Goal: Task Accomplishment & Management: Manage account settings

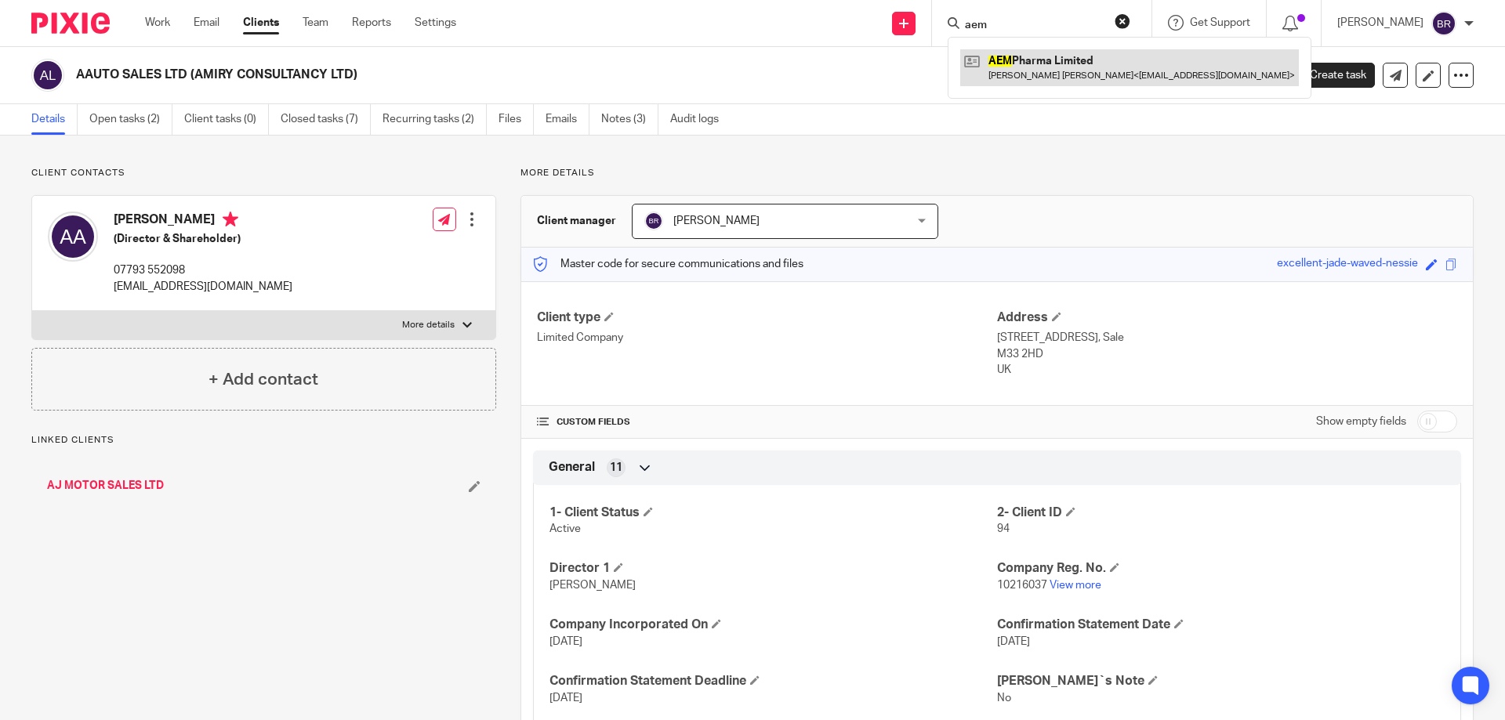
type input "aem"
click at [1071, 60] on link at bounding box center [1129, 67] width 339 height 36
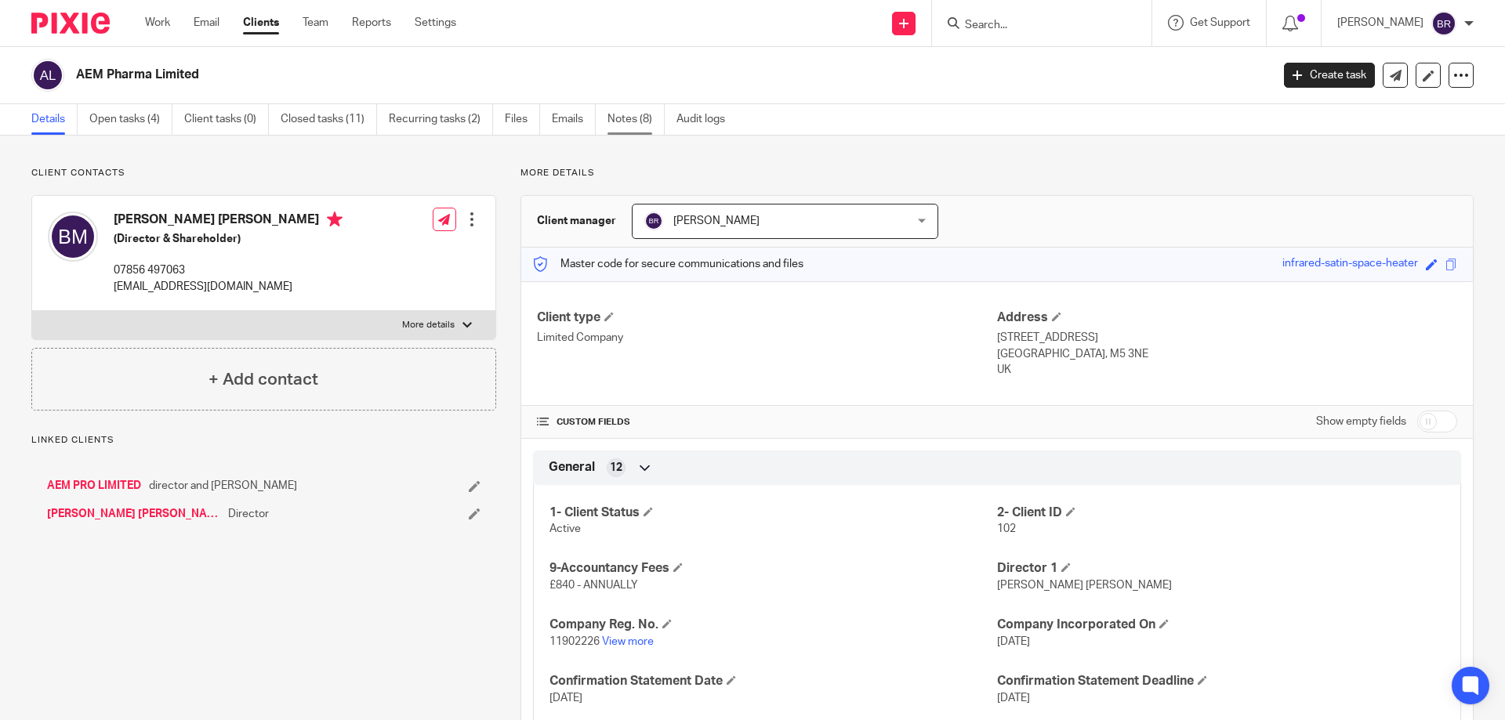
click at [656, 132] on link "Notes (8)" at bounding box center [636, 119] width 57 height 31
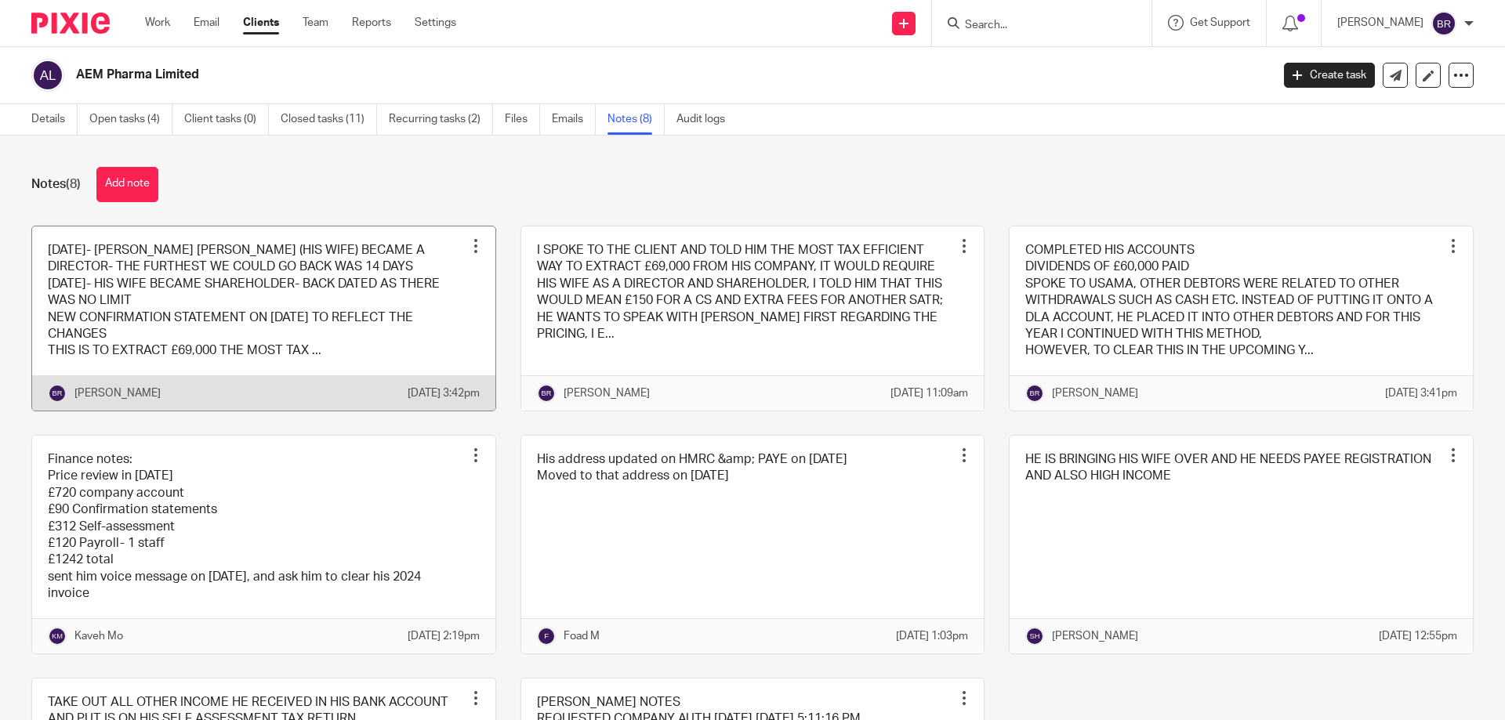
click at [361, 315] on link at bounding box center [263, 319] width 463 height 184
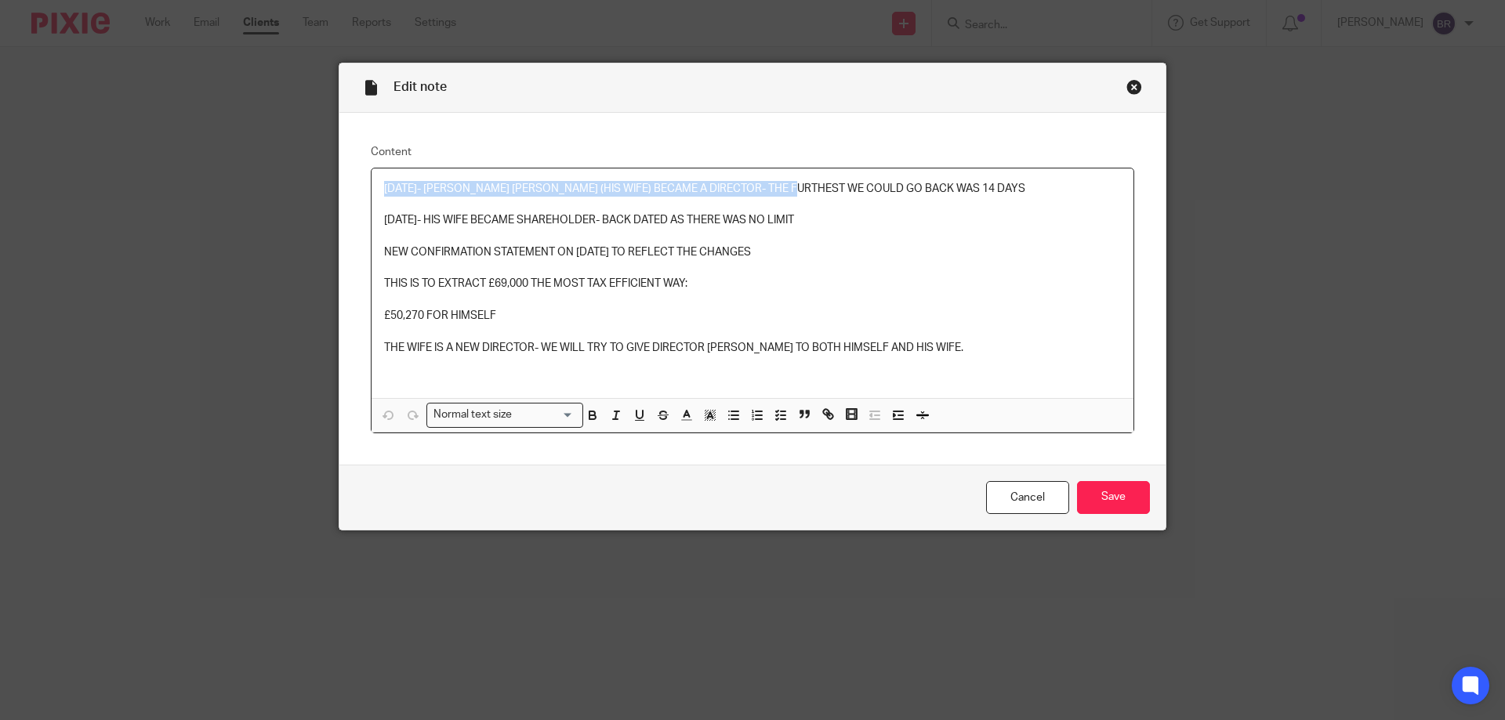
drag, startPoint x: 376, startPoint y: 187, endPoint x: 818, endPoint y: 185, distance: 441.4
click at [818, 185] on div "05/08/2025- MRS REELA AHMED MOHAMMED OSMAN (HIS WIFE) BECAME A DIRECTOR- THE FU…" at bounding box center [753, 284] width 762 height 230
copy p "05/08/2025- MRS REELA AHMED MOHAMMED OSMAN (HIS WIFE) BECAME A DIRECTOR"
click at [1127, 494] on input "Save" at bounding box center [1113, 498] width 73 height 34
